Goal: Information Seeking & Learning: Find contact information

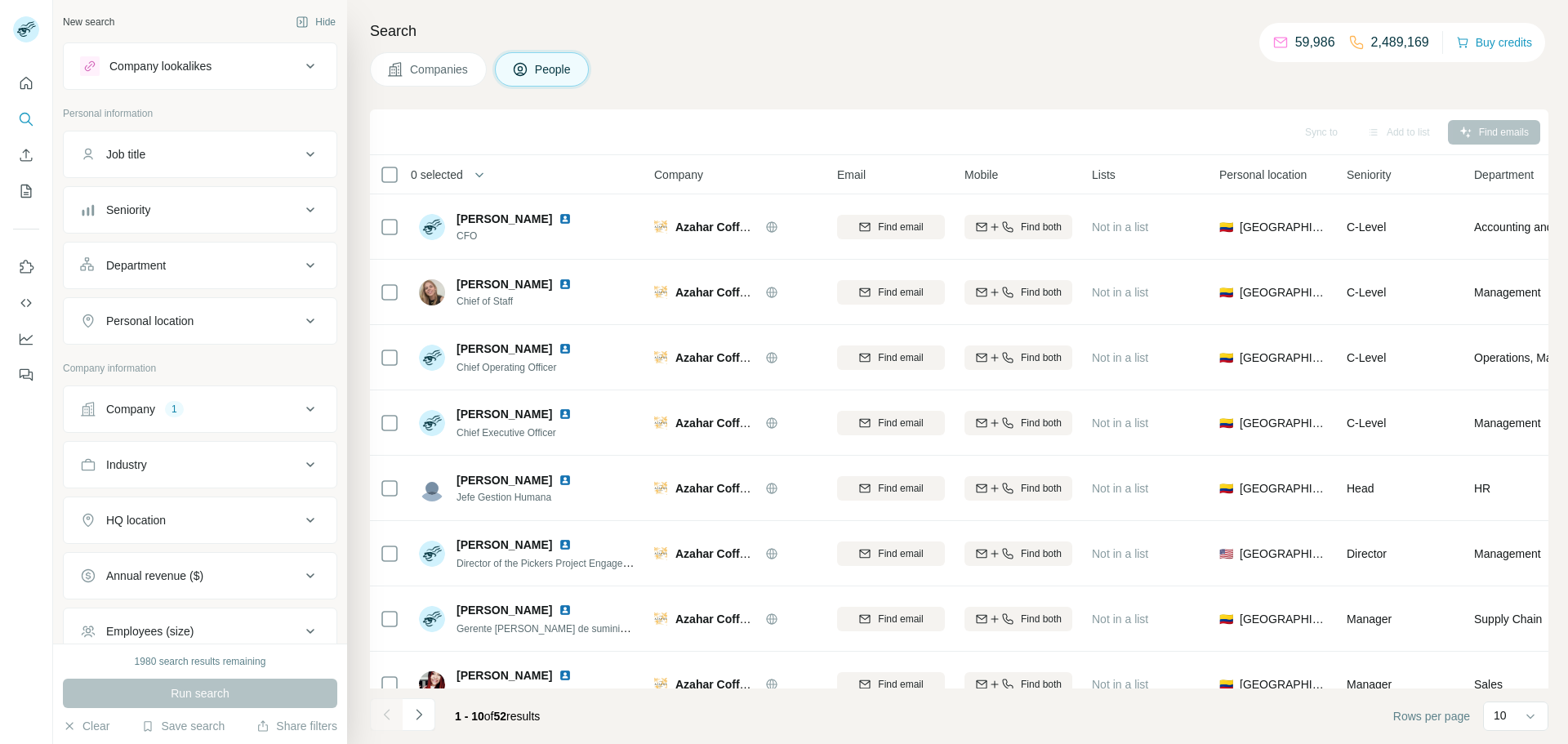
click at [185, 393] on button "Company 1" at bounding box center [200, 409] width 273 height 39
click at [201, 522] on icon "button" at bounding box center [202, 516] width 13 height 13
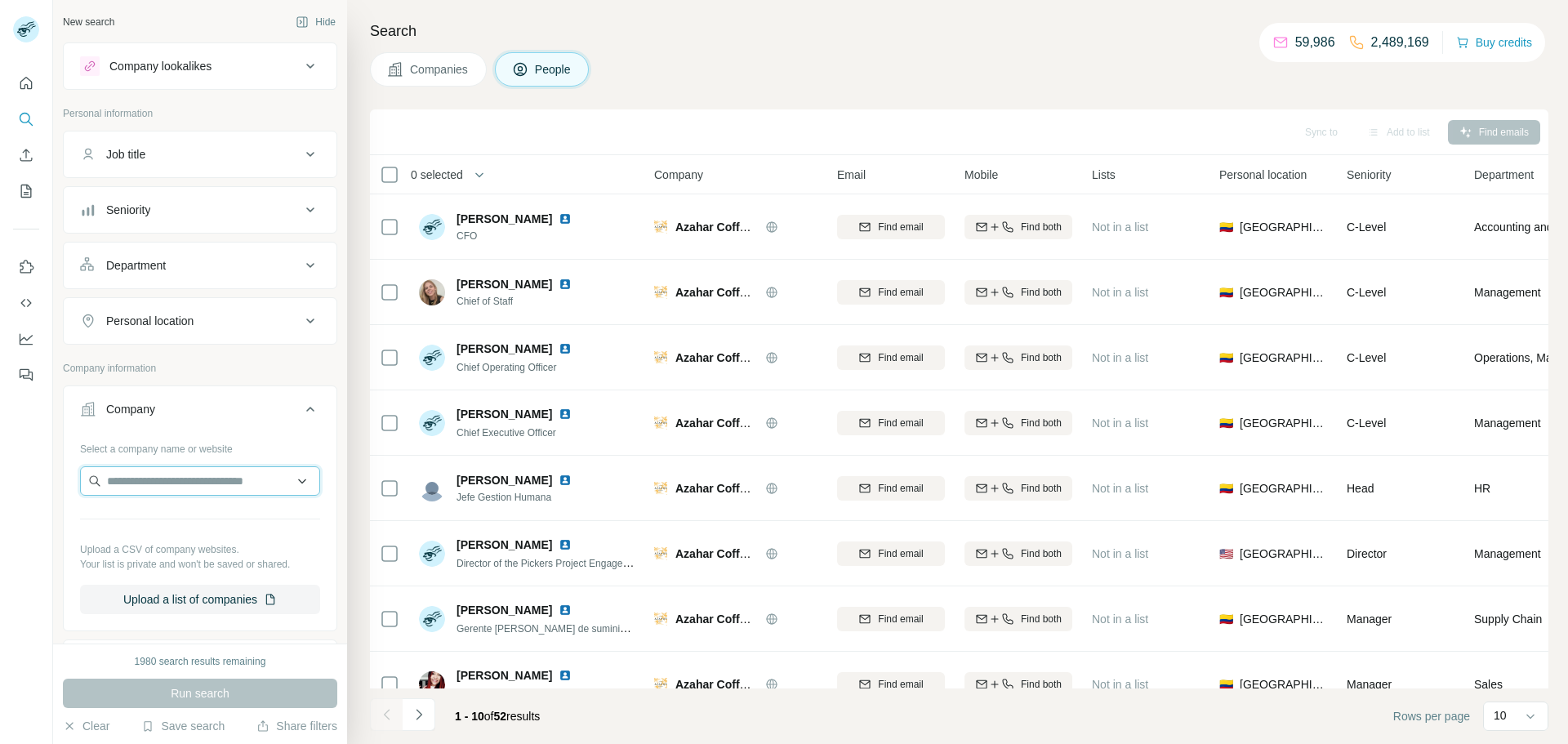
click at [223, 491] on input "text" at bounding box center [200, 481] width 240 height 30
type input "**********"
click at [196, 533] on p "[DOMAIN_NAME]" at bounding box center [165, 533] width 78 height 15
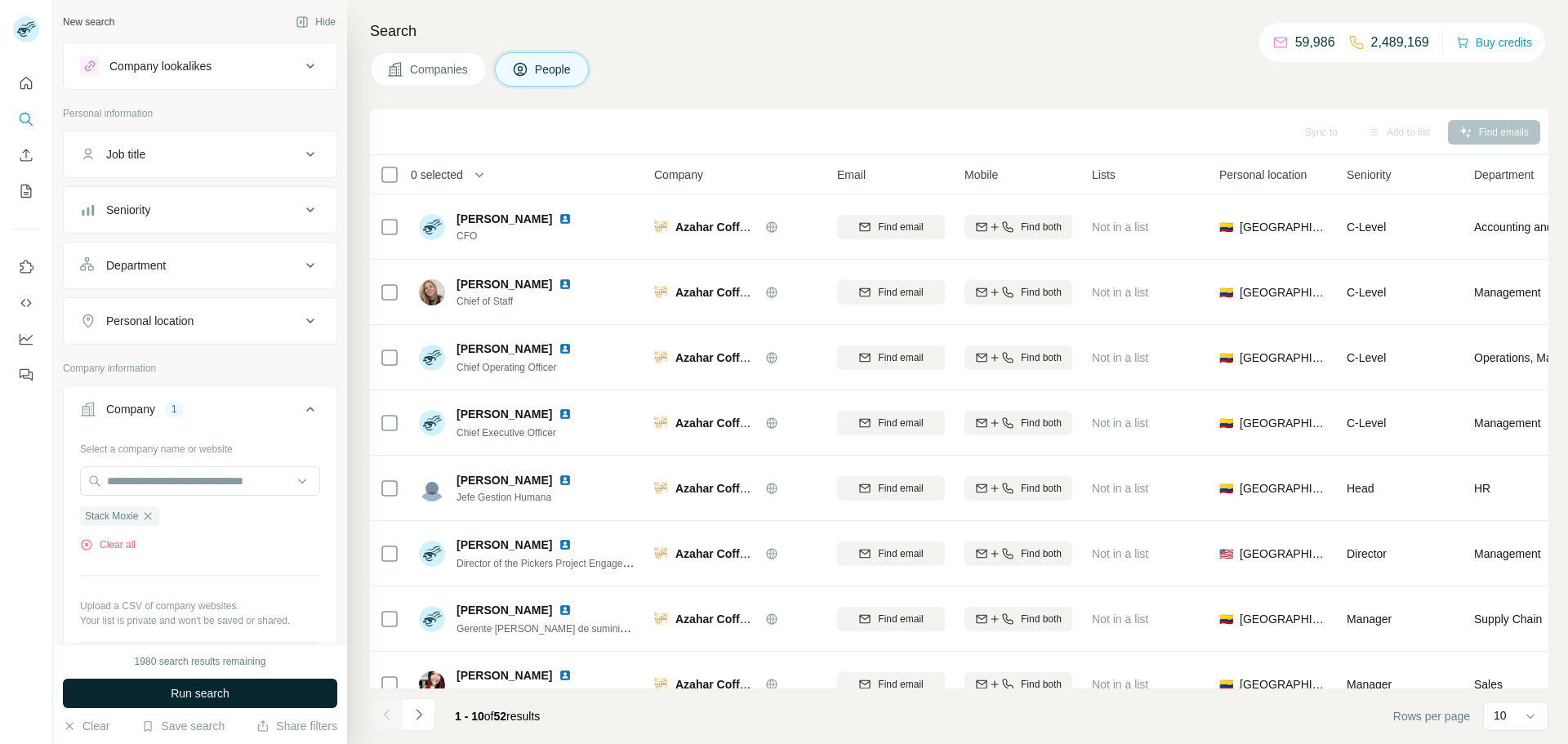
click at [224, 687] on span "Run search" at bounding box center [200, 693] width 59 height 16
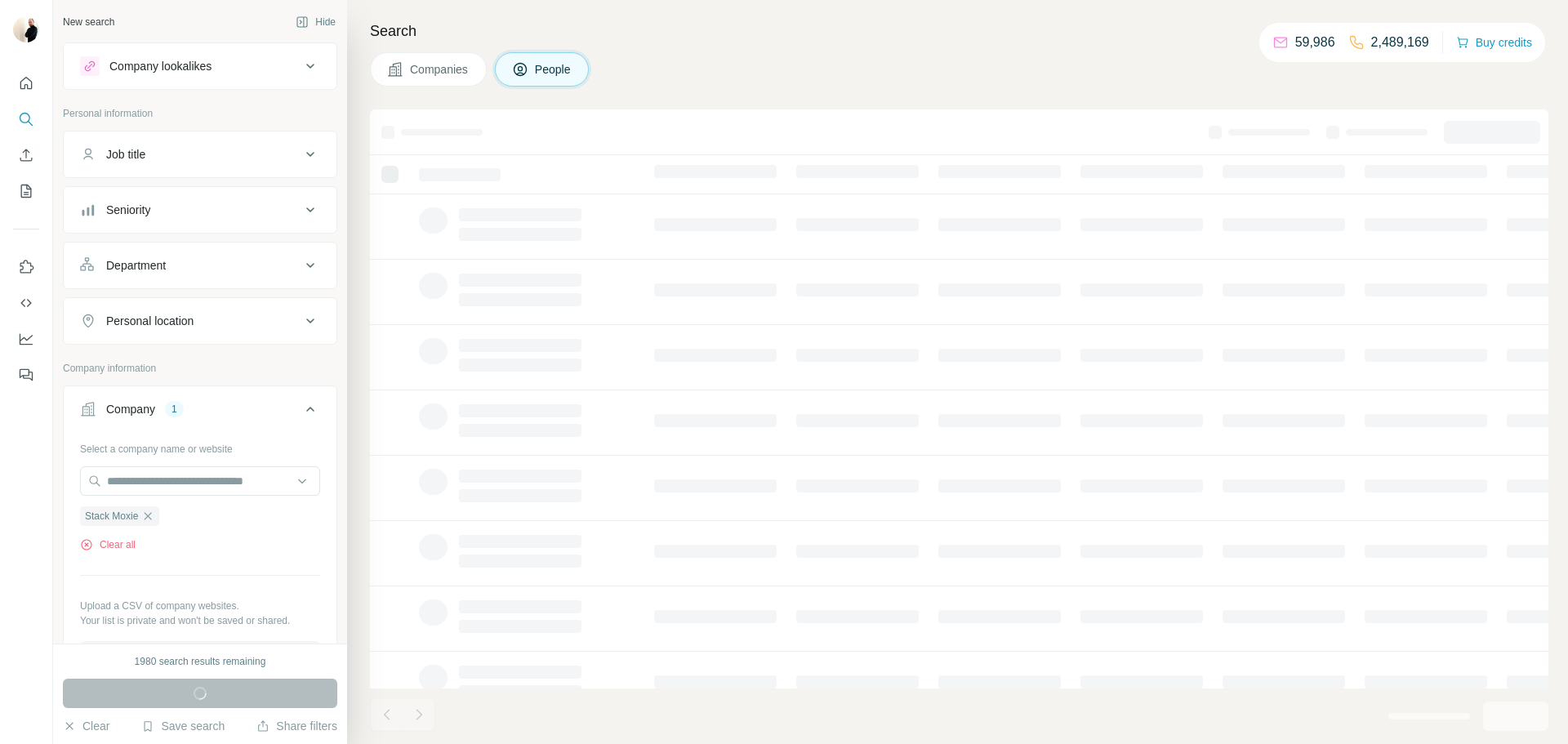
click at [224, 687] on div "Run search" at bounding box center [200, 693] width 274 height 30
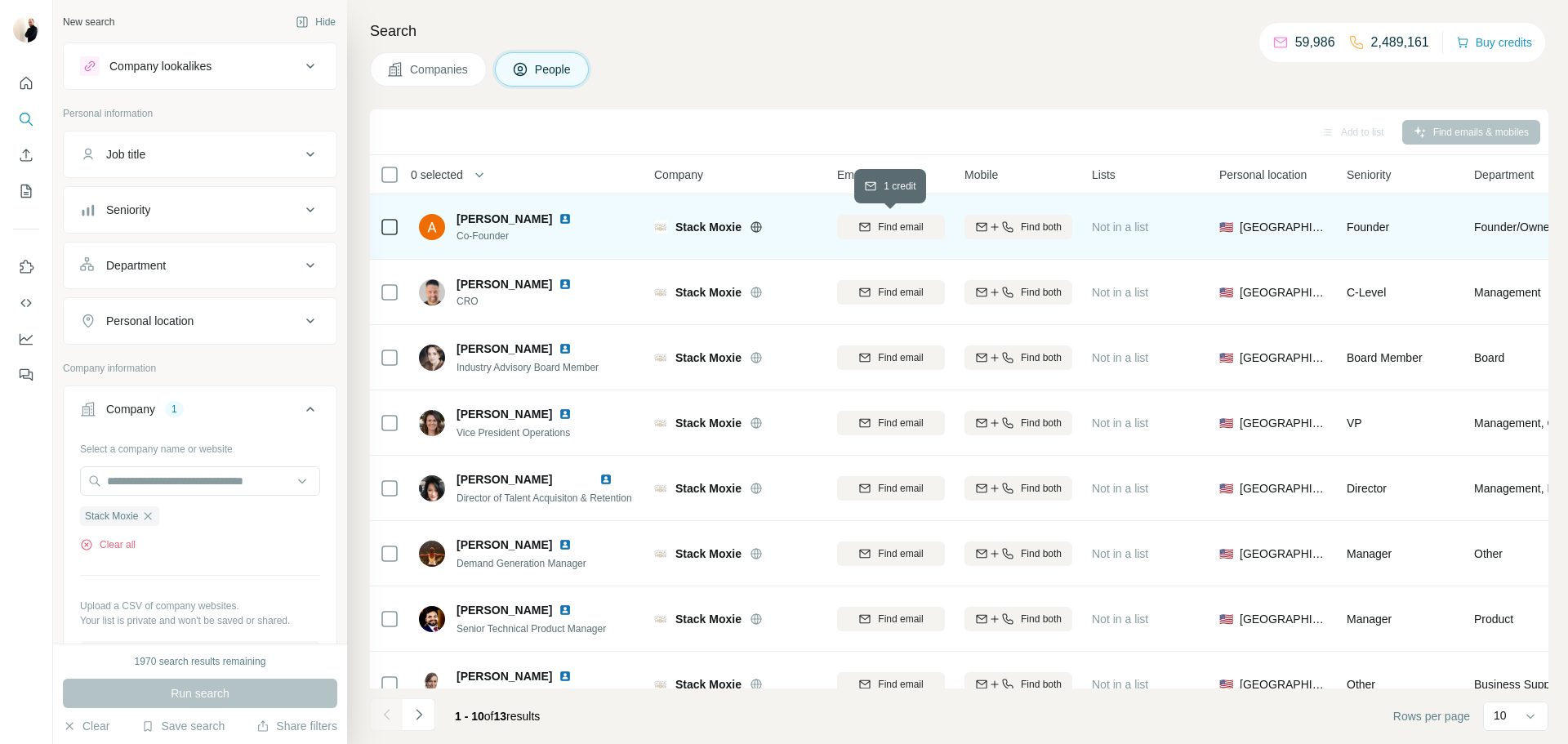
click at [916, 237] on button "Find email" at bounding box center [890, 227] width 108 height 25
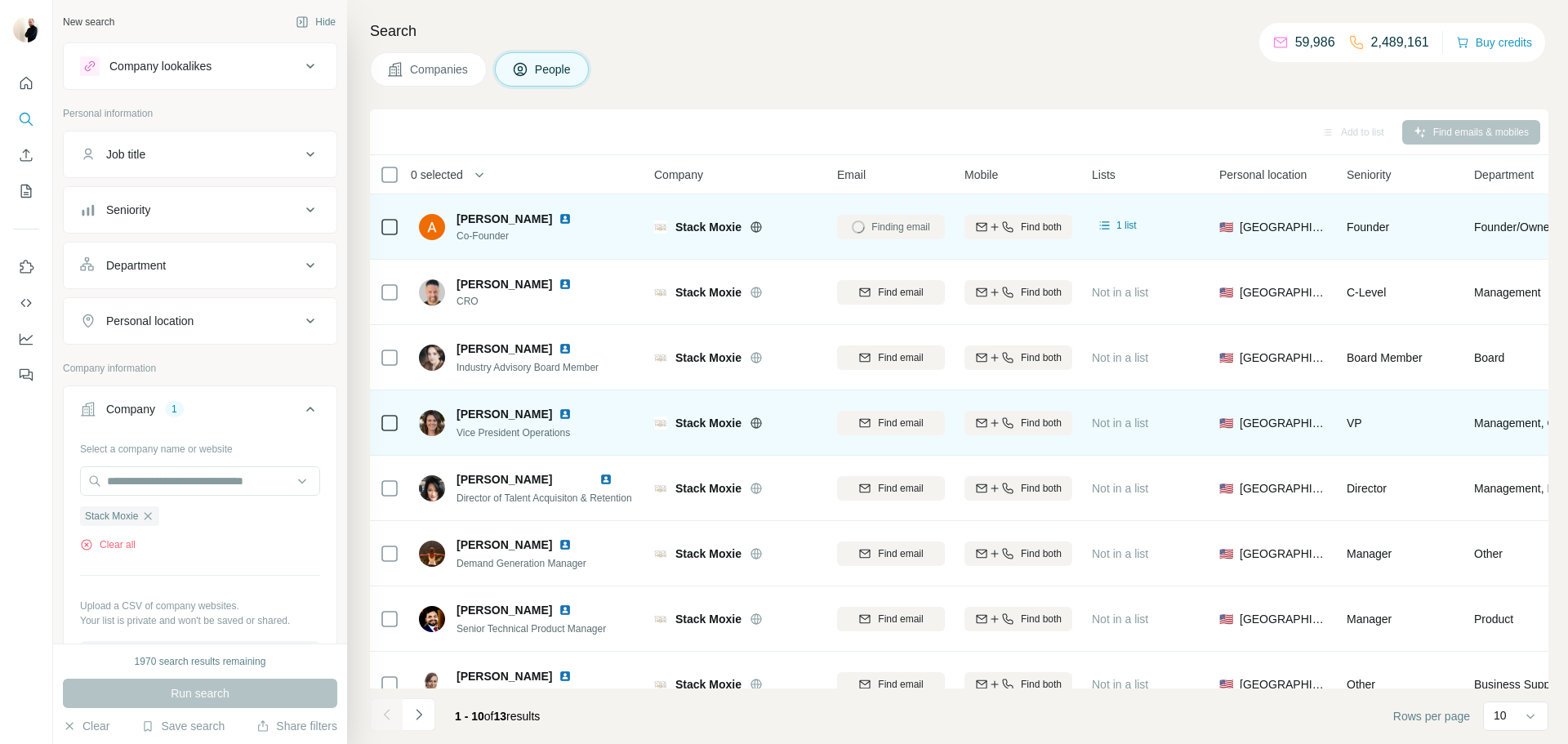
scroll to position [0, 1]
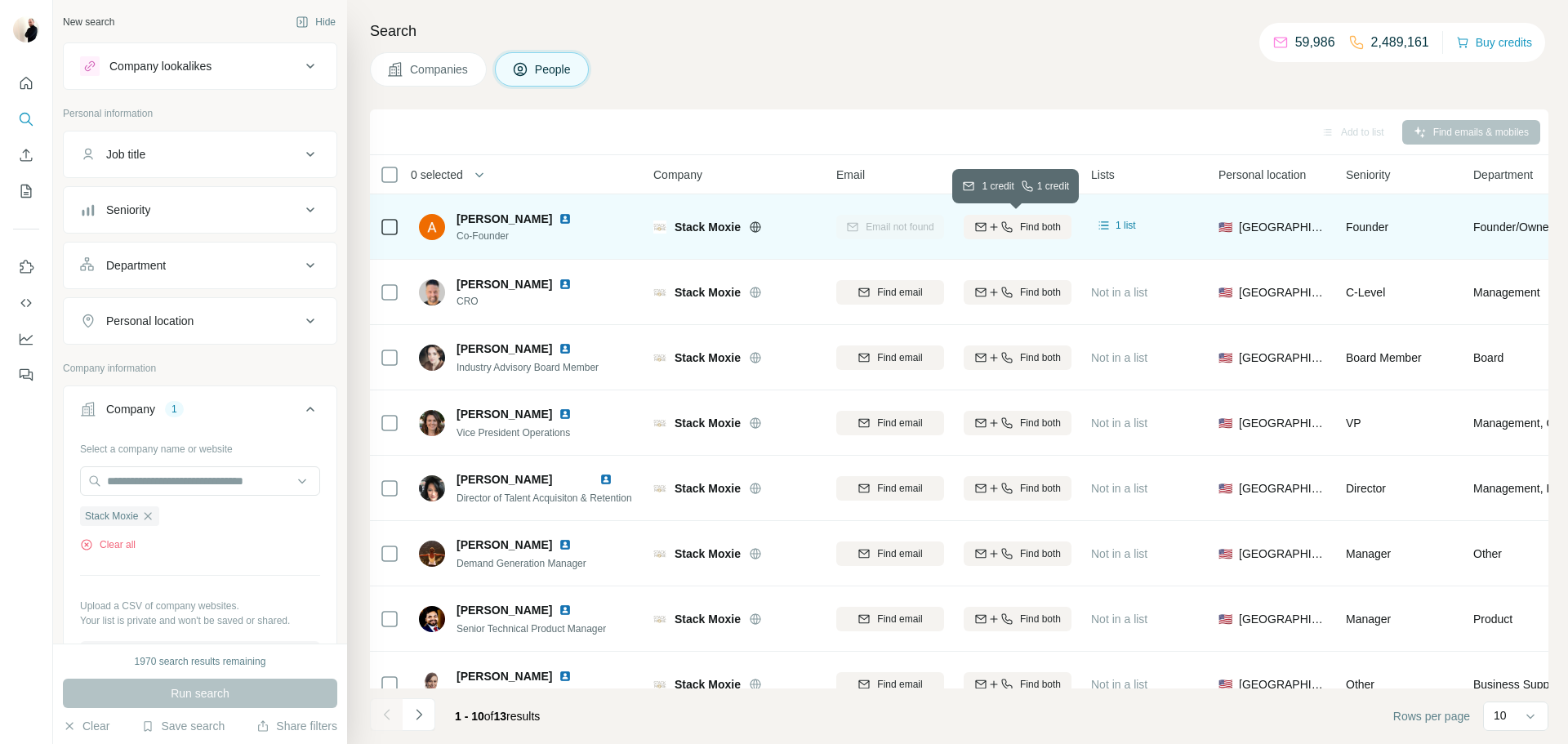
click at [1032, 219] on span "Find both" at bounding box center [1041, 227] width 41 height 15
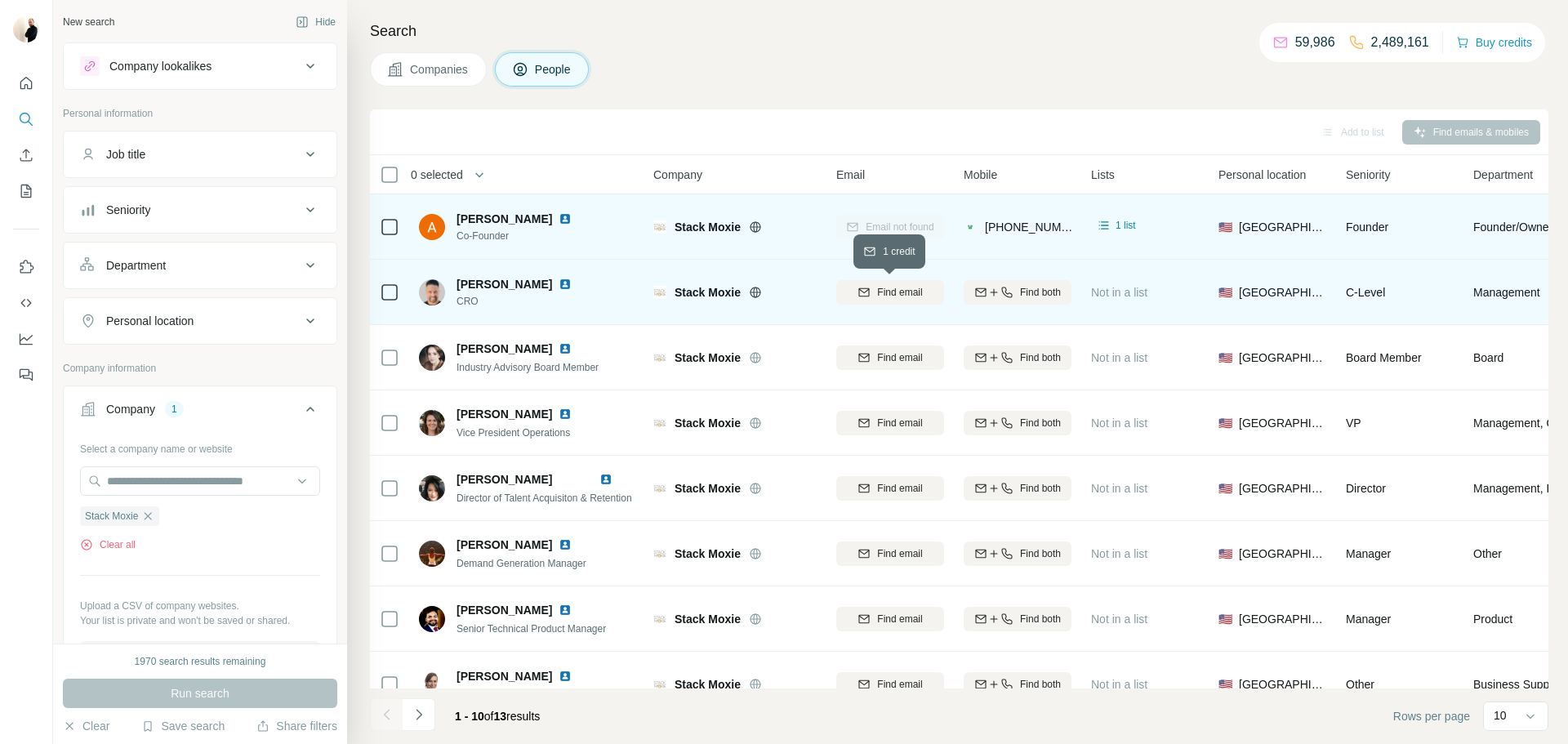
click at [884, 296] on span "Find email" at bounding box center [899, 292] width 45 height 15
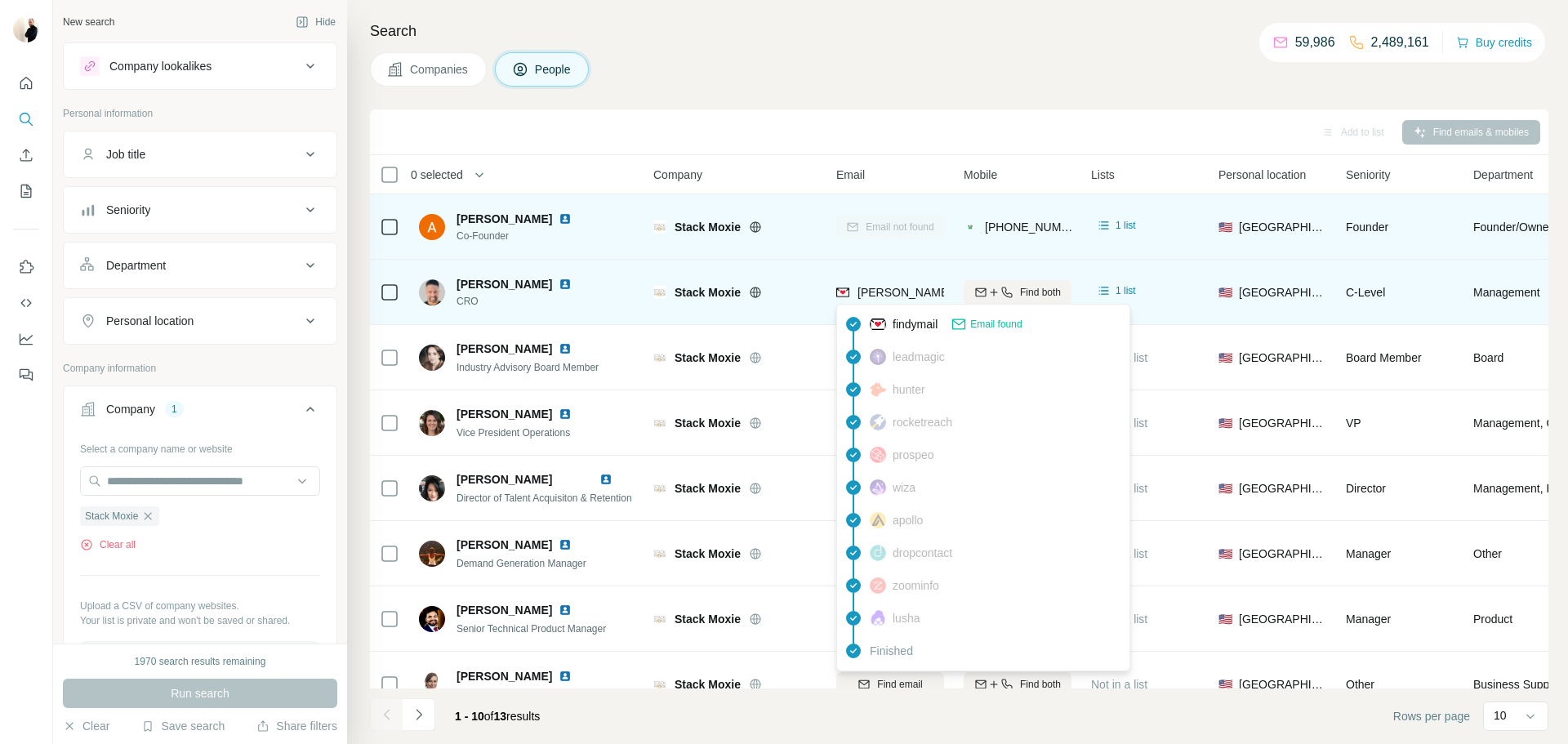
click at [917, 287] on span "[PERSON_NAME][EMAIL_ADDRESS][DOMAIN_NAME]" at bounding box center [1001, 292] width 287 height 13
click at [903, 293] on span "[PERSON_NAME][EMAIL_ADDRESS][DOMAIN_NAME]" at bounding box center [997, 292] width 287 height 13
